Goal: Task Accomplishment & Management: Use online tool/utility

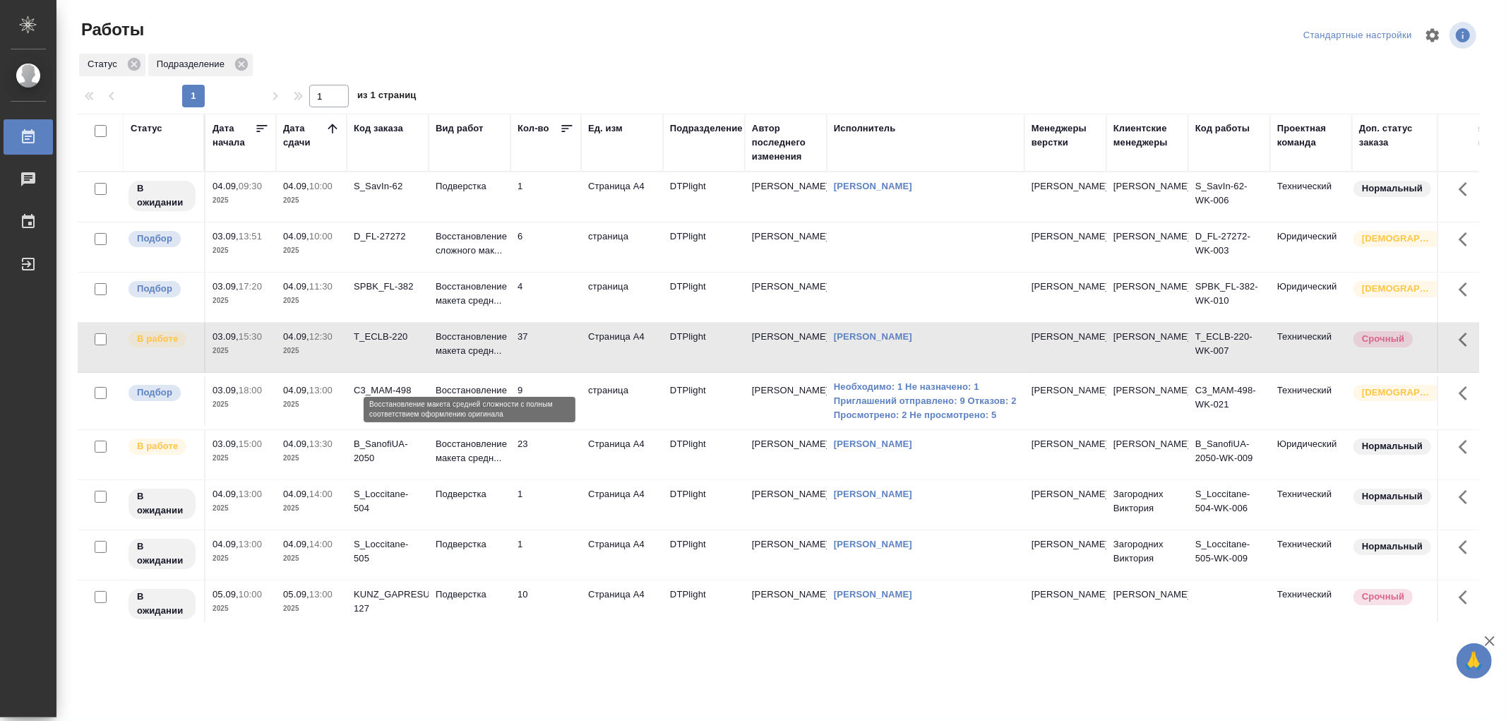
click at [501, 358] on p "Восстановление макета средн..." at bounding box center [470, 344] width 68 height 28
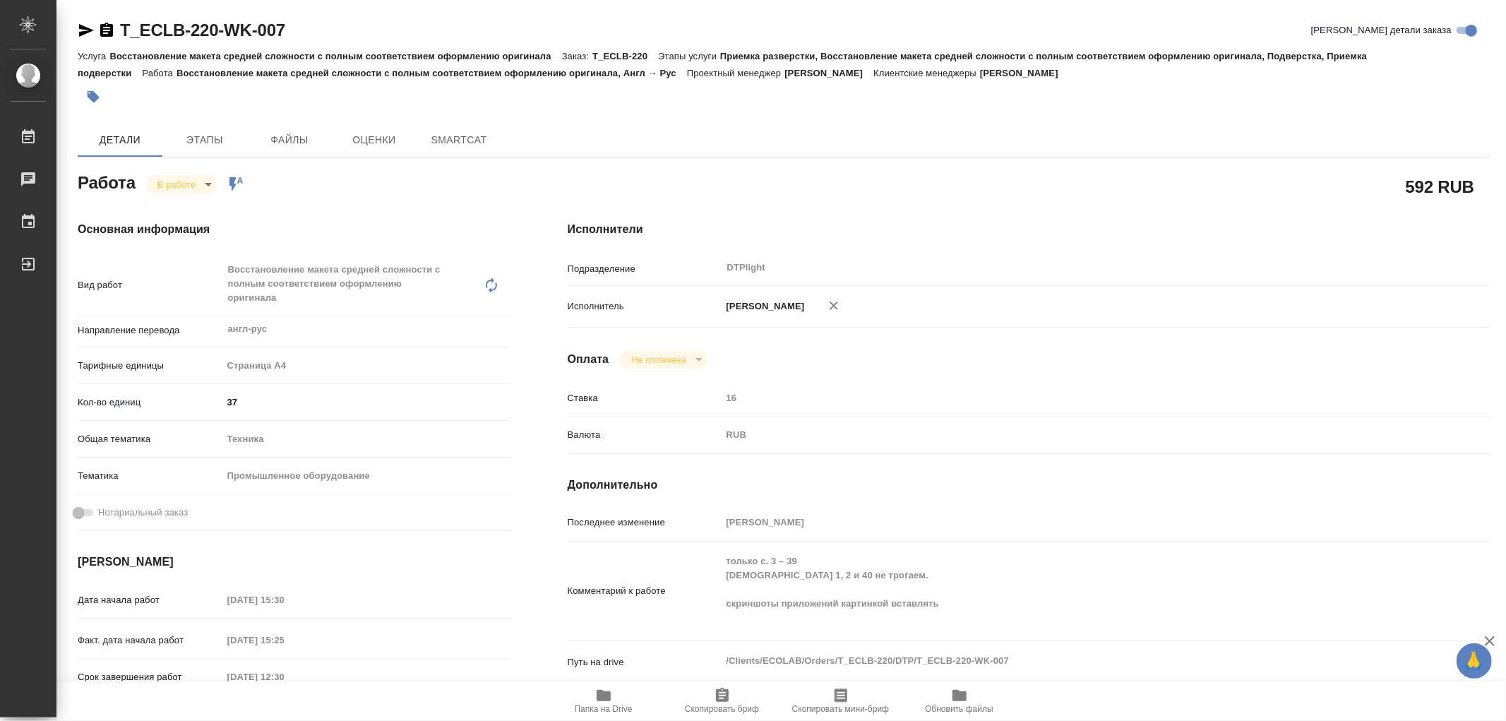
type textarea "x"
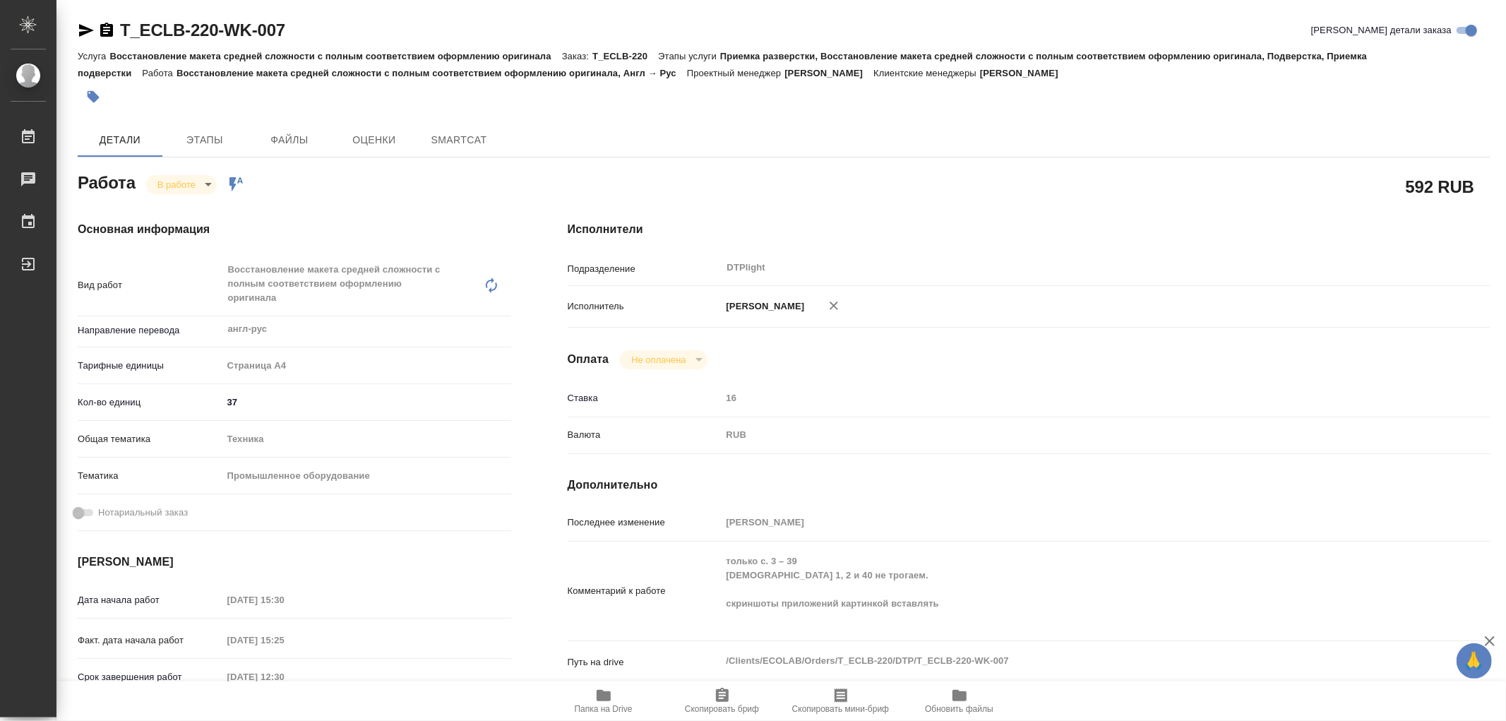
type textarea "x"
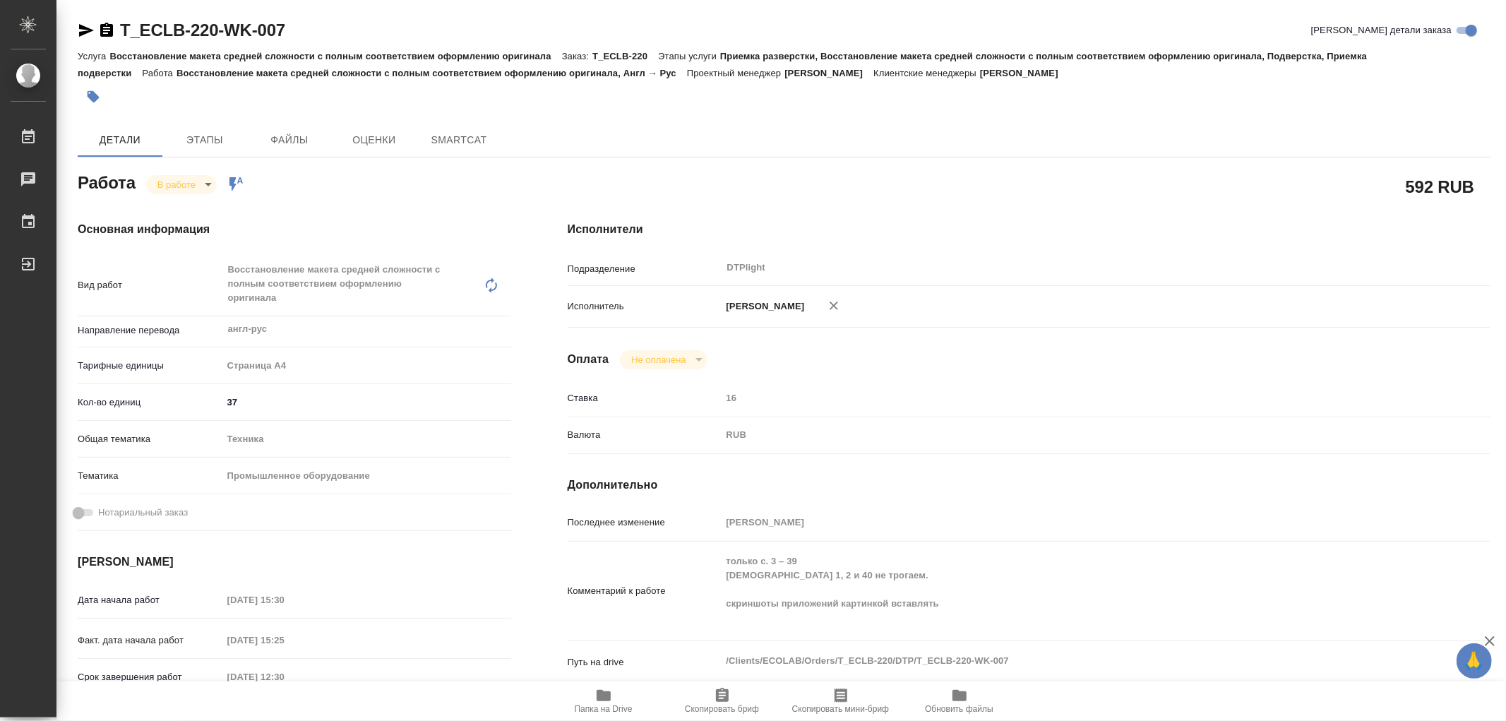
type textarea "x"
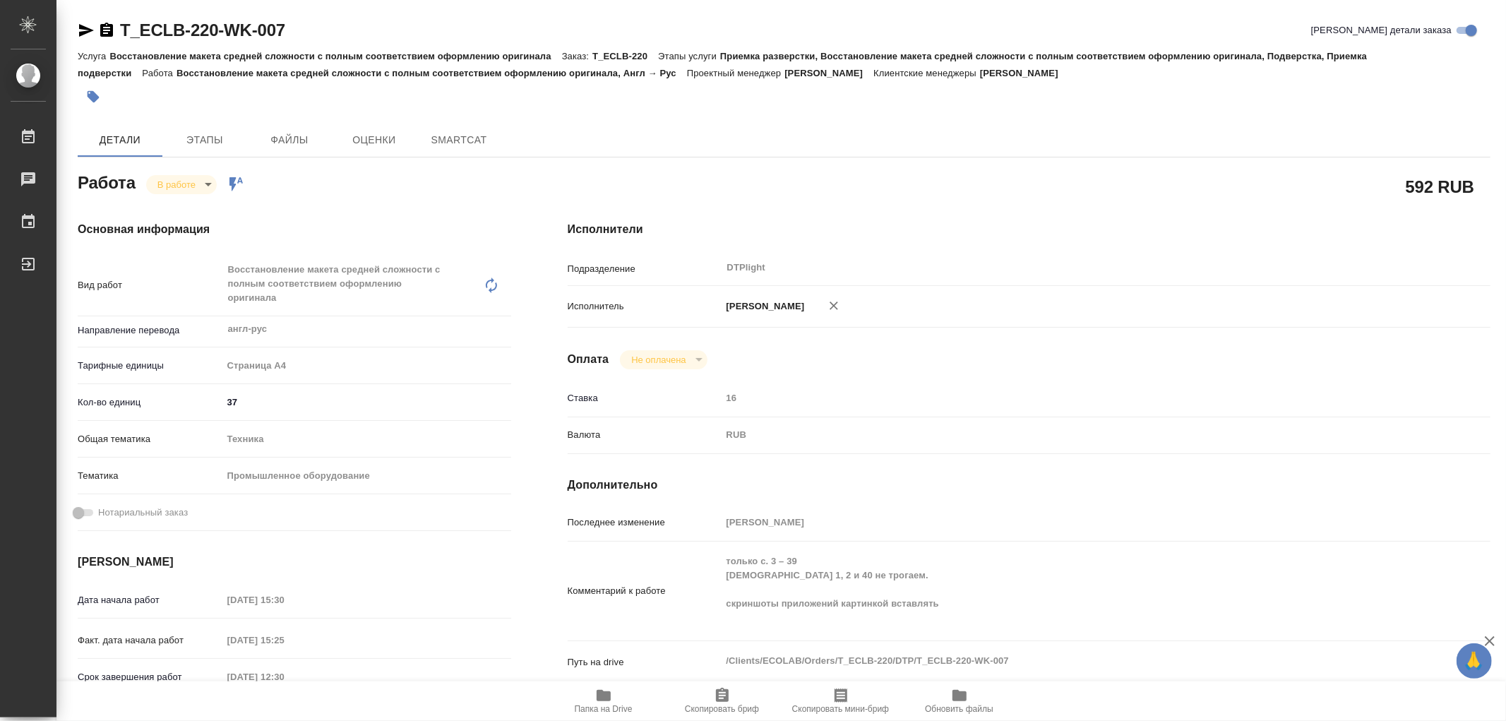
type textarea "x"
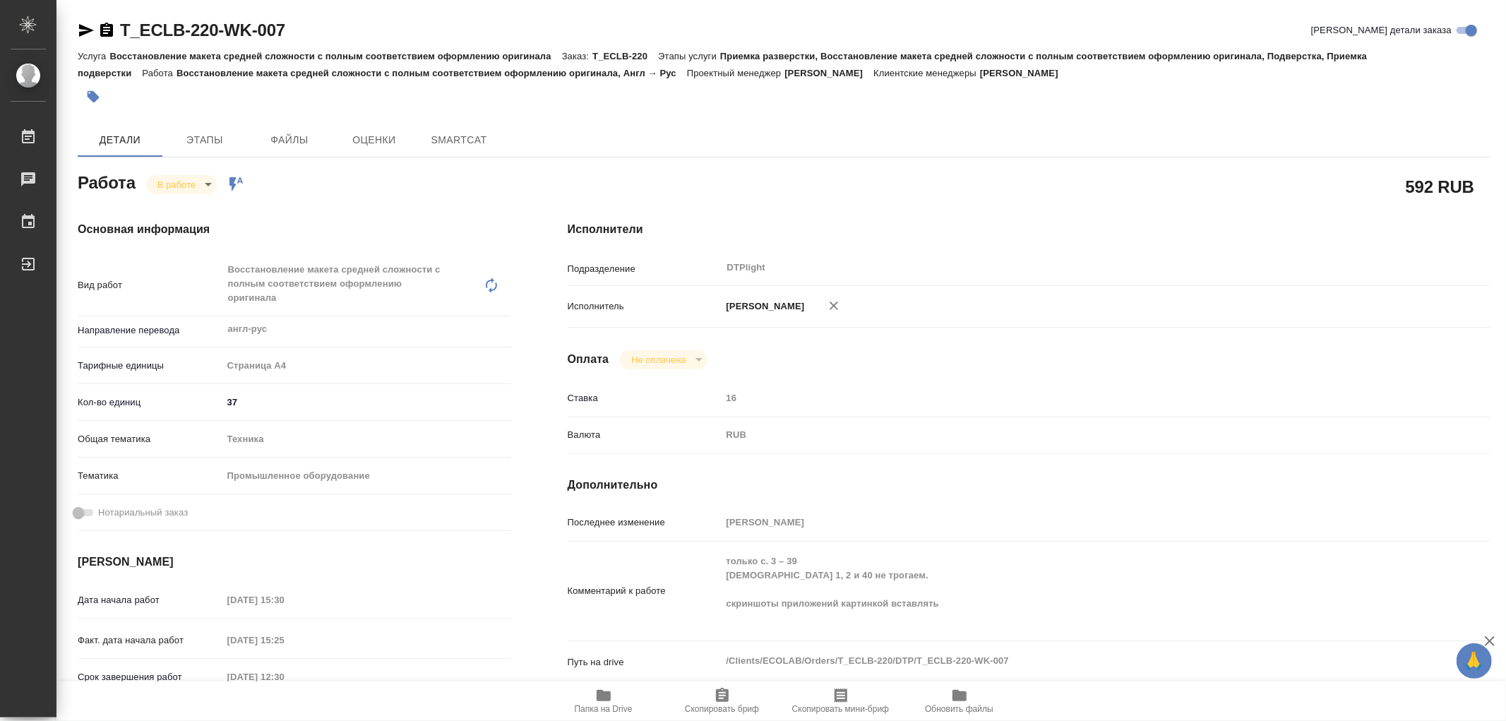
type textarea "x"
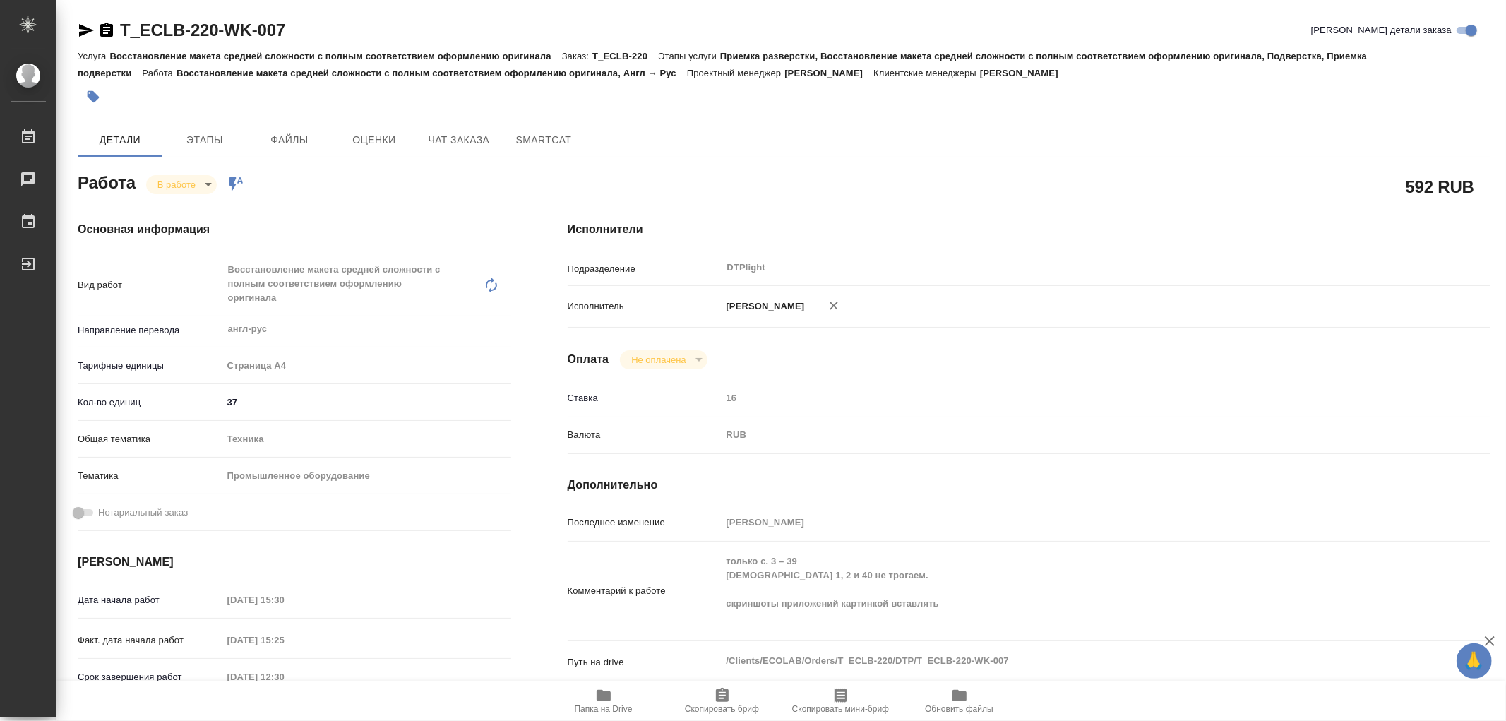
type textarea "x"
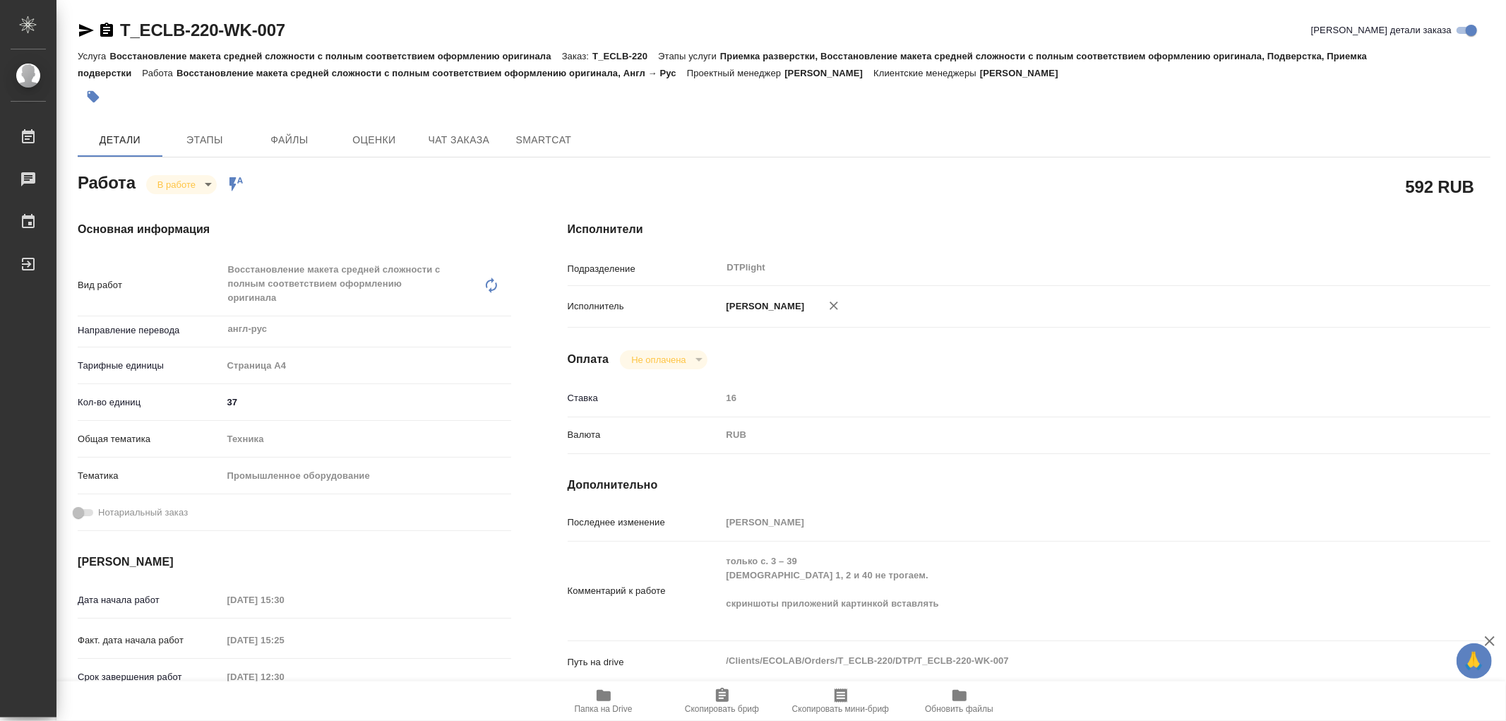
type textarea "x"
